Goal: Find specific page/section: Find specific page/section

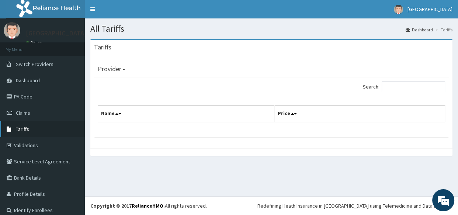
click at [36, 128] on link "Tariffs" at bounding box center [42, 129] width 85 height 16
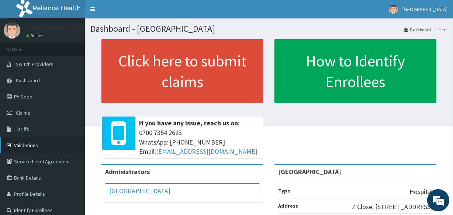
click at [52, 147] on link "Validations" at bounding box center [42, 145] width 85 height 16
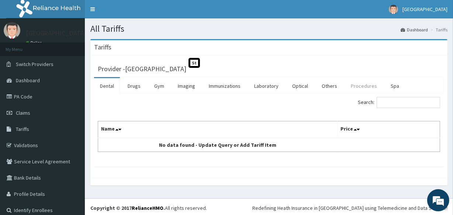
click at [359, 87] on link "Procedures" at bounding box center [364, 85] width 38 height 15
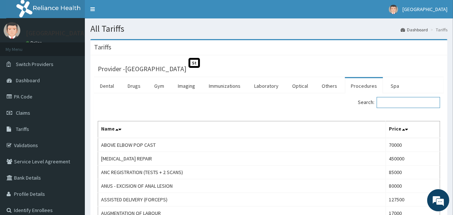
click at [408, 101] on input "Search:" at bounding box center [407, 102] width 63 height 11
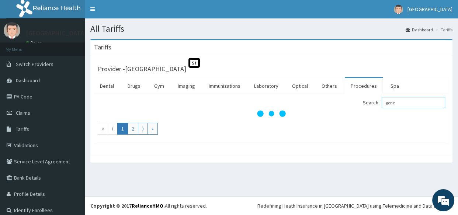
type input "gener"
